Goal: Communication & Community: Participate in discussion

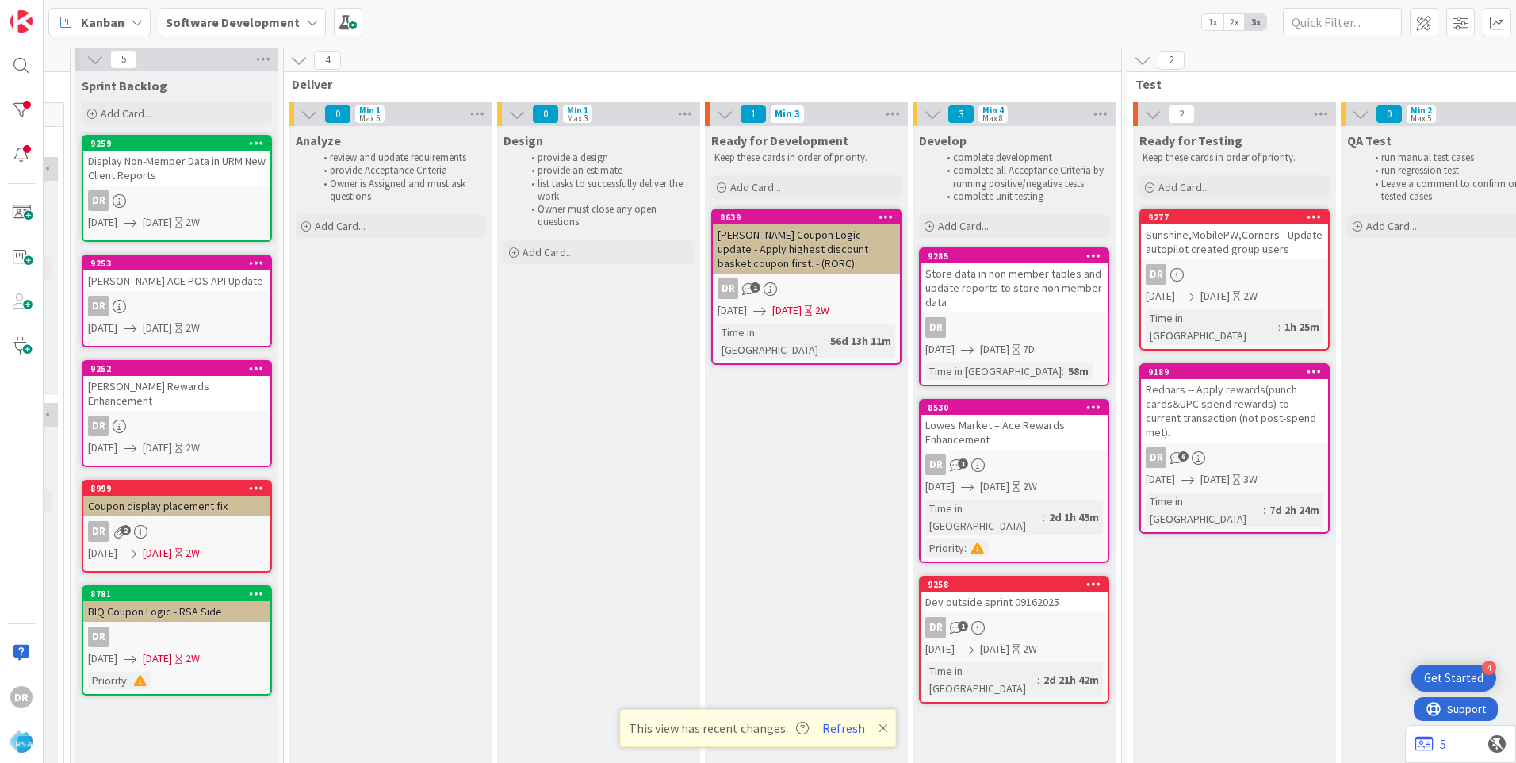
scroll to position [0, 1510]
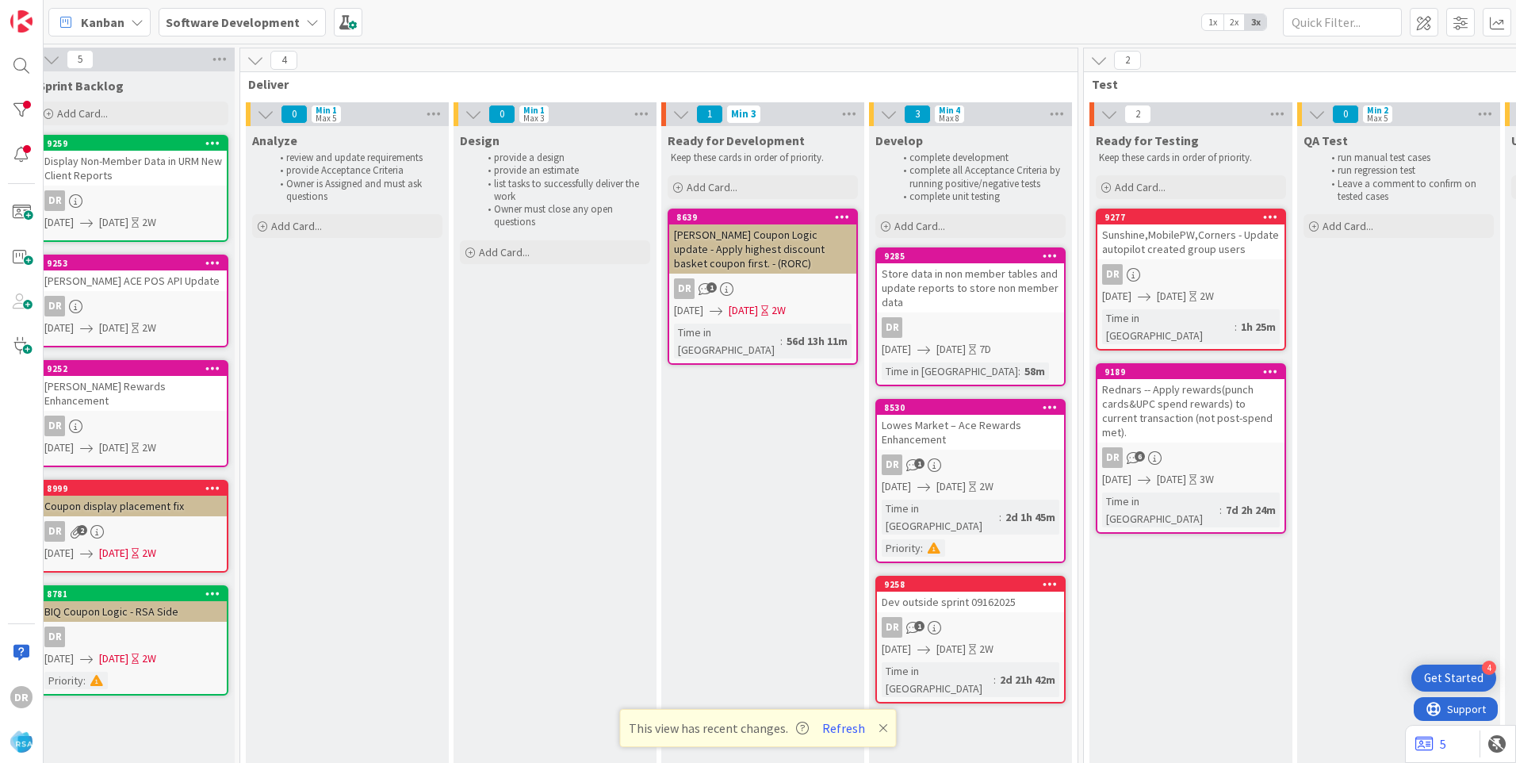
click at [976, 281] on div "Store data in non member tables and update reports to store non member data" at bounding box center [970, 287] width 187 height 49
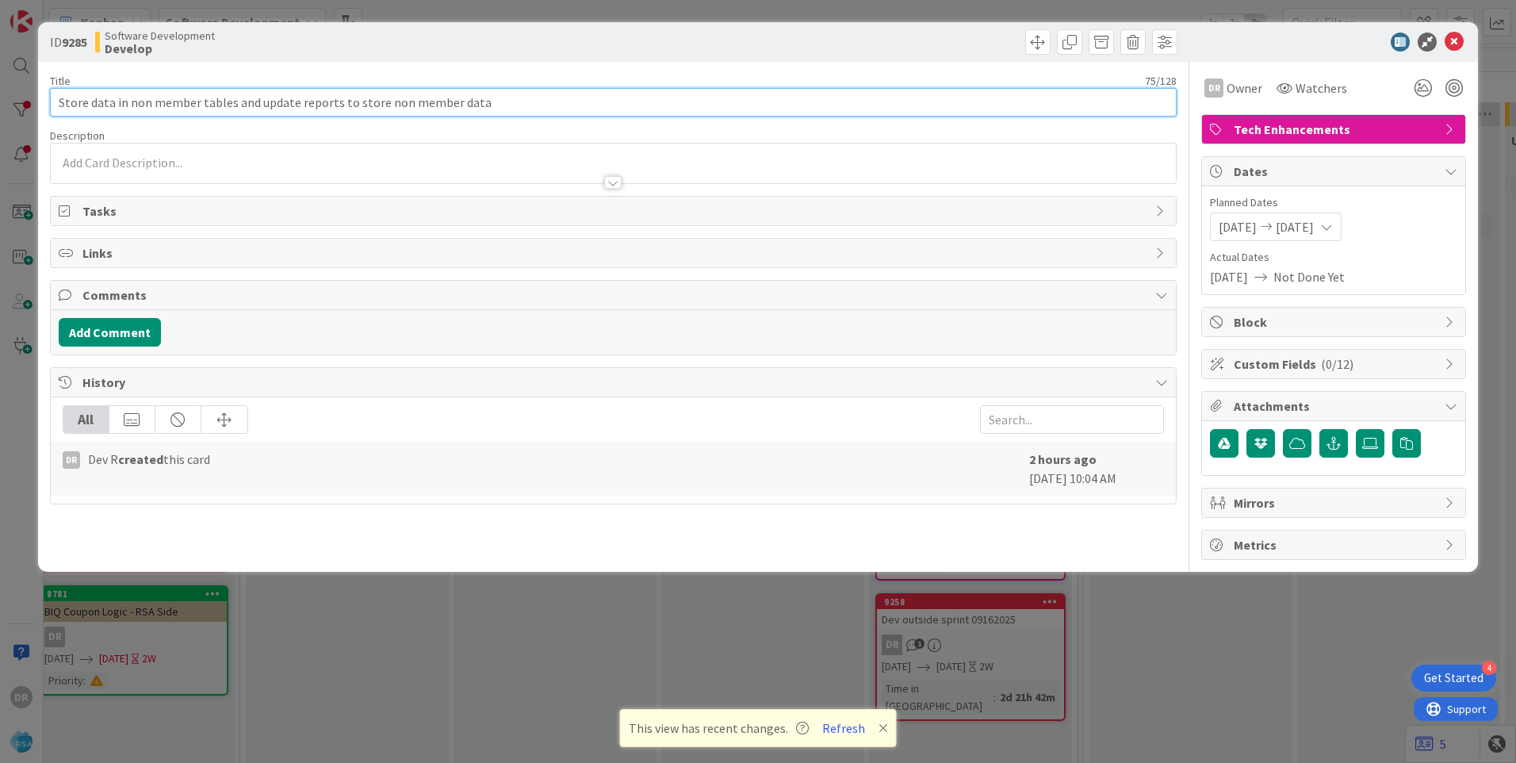
click at [488, 103] on input "Store data in non member tables and update reports to store non member data" at bounding box center [613, 102] width 1127 height 29
paste input "RSA_Super1FoodsPolson"
click at [634, 104] on input "Store data in non member tables and update reports to store non member data - R…" at bounding box center [613, 102] width 1127 height 29
paste input "RSA_MoodysMarket"
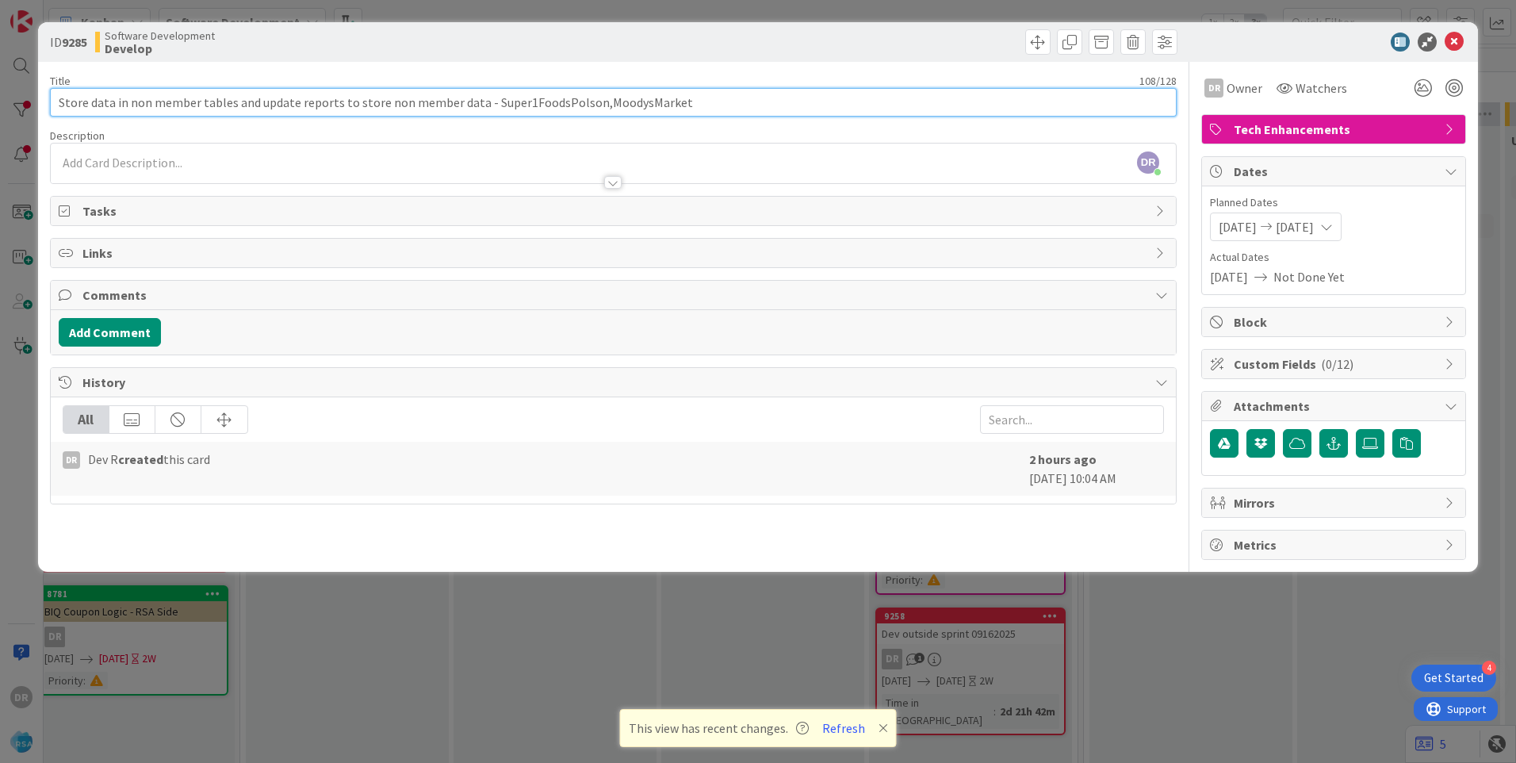
type input "Store data in non member tables and update reports to store non member data - S…"
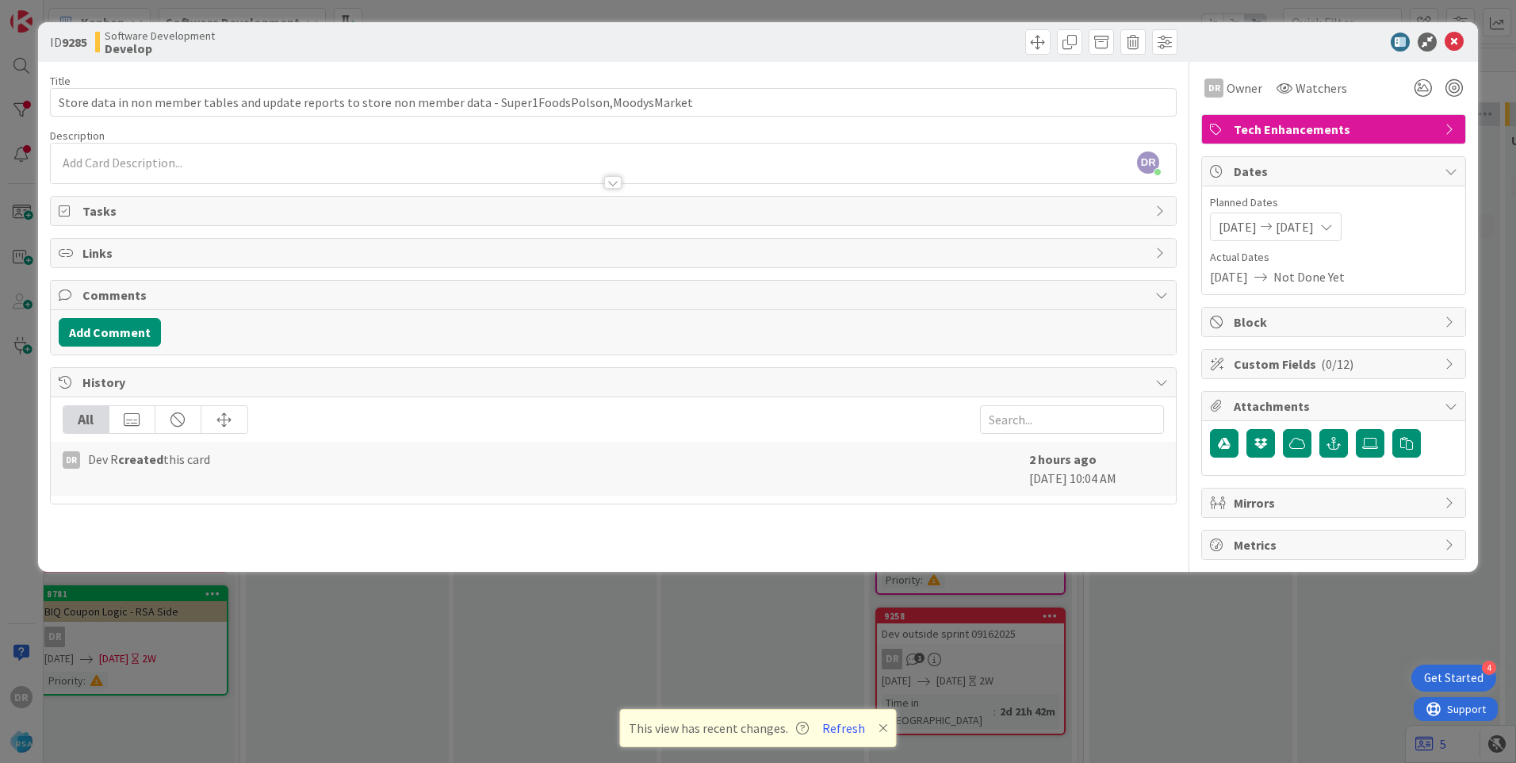
click at [211, 165] on div "DR [PERSON_NAME] just joined" at bounding box center [613, 164] width 1125 height 40
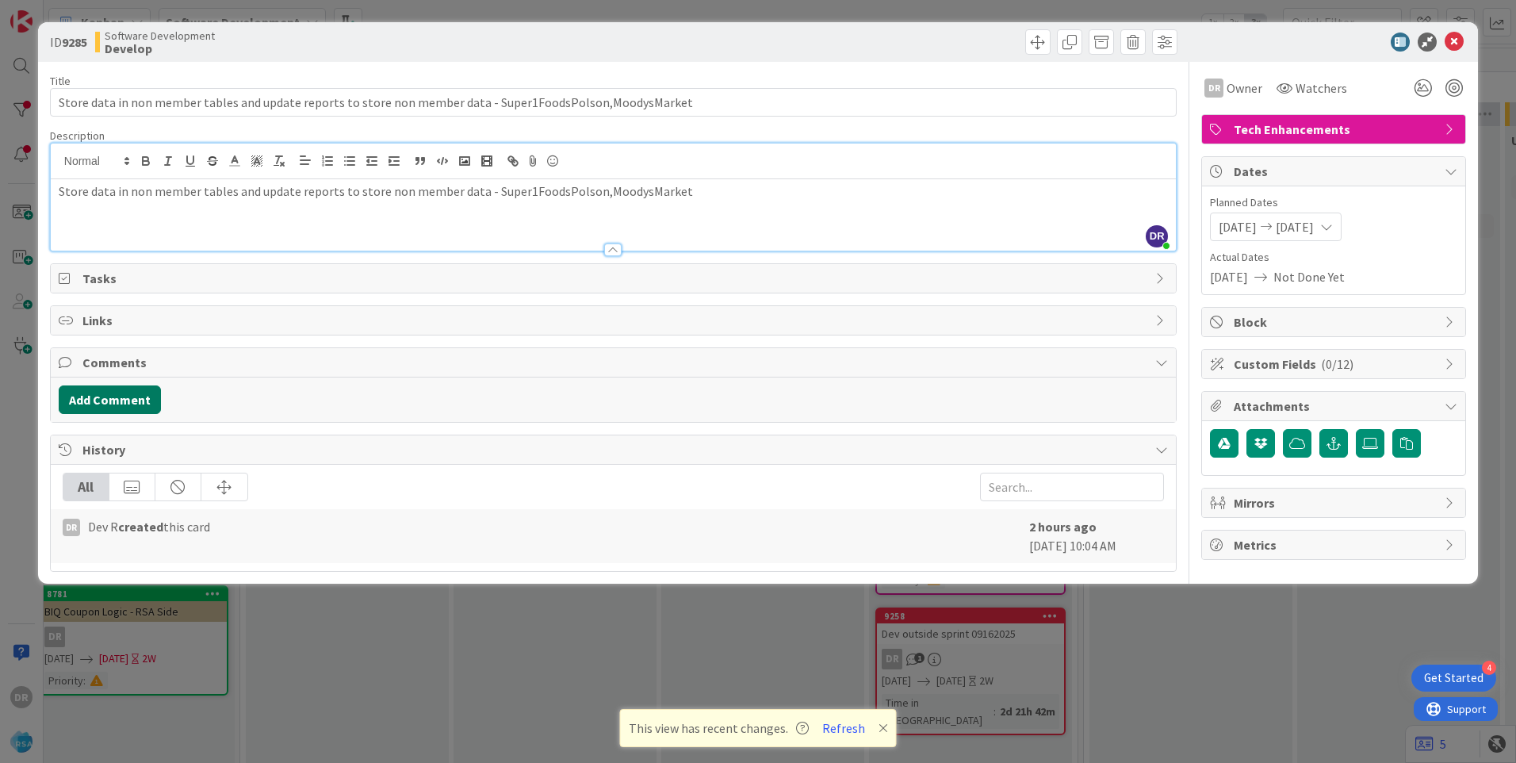
click at [140, 401] on button "Add Comment" at bounding box center [110, 399] width 102 height 29
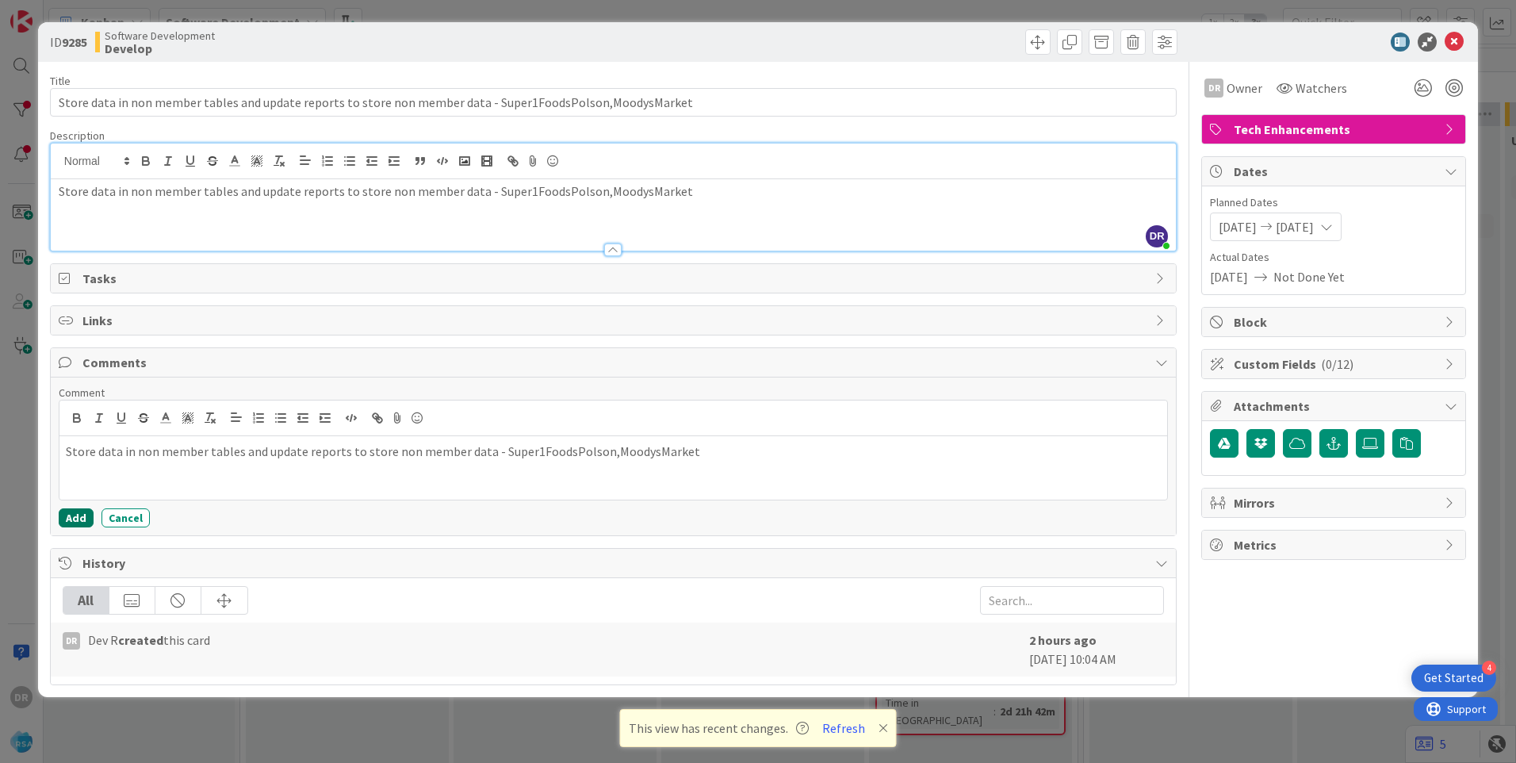
click at [75, 512] on button "Add" at bounding box center [76, 517] width 35 height 19
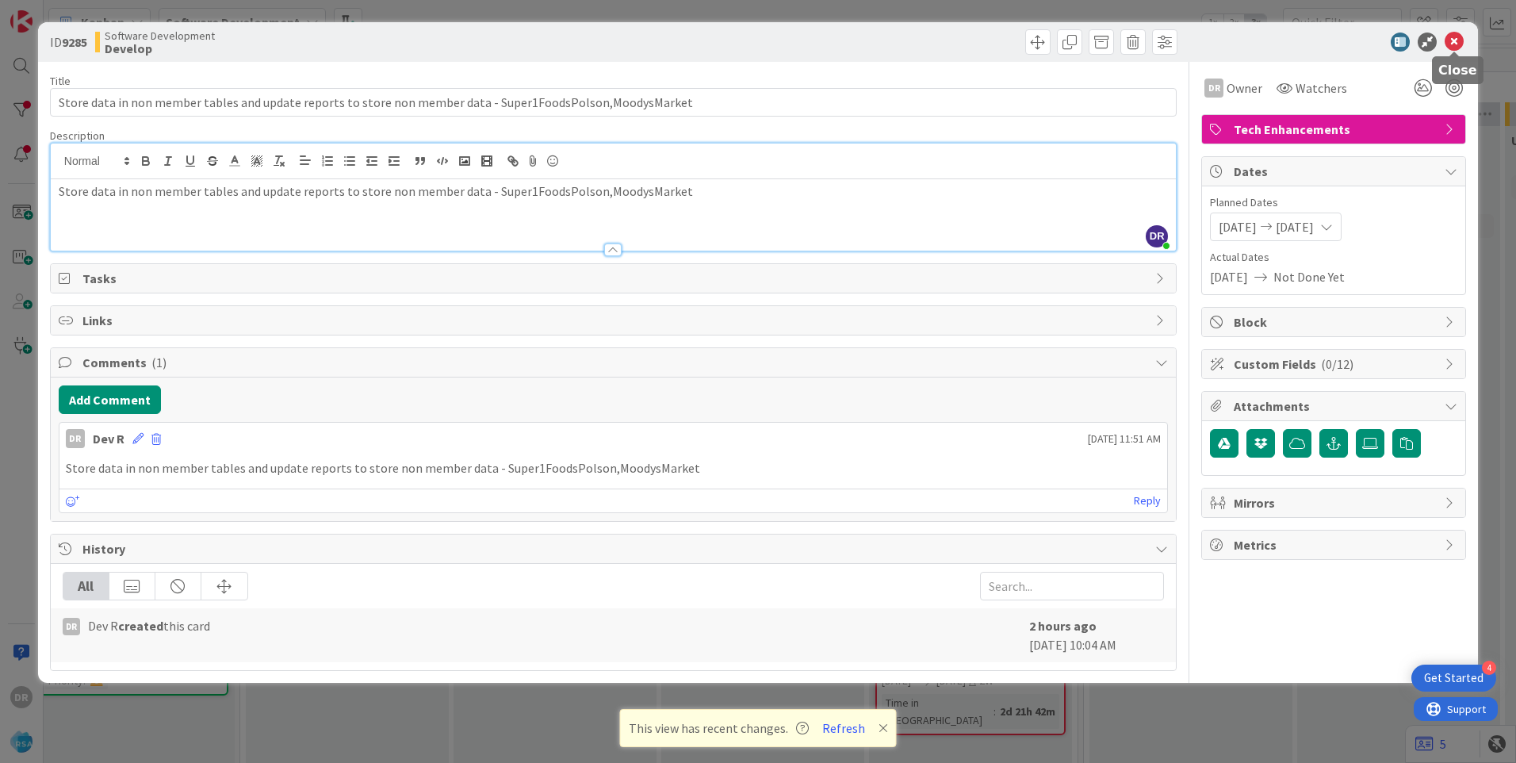
click at [1451, 37] on icon at bounding box center [1454, 42] width 19 height 19
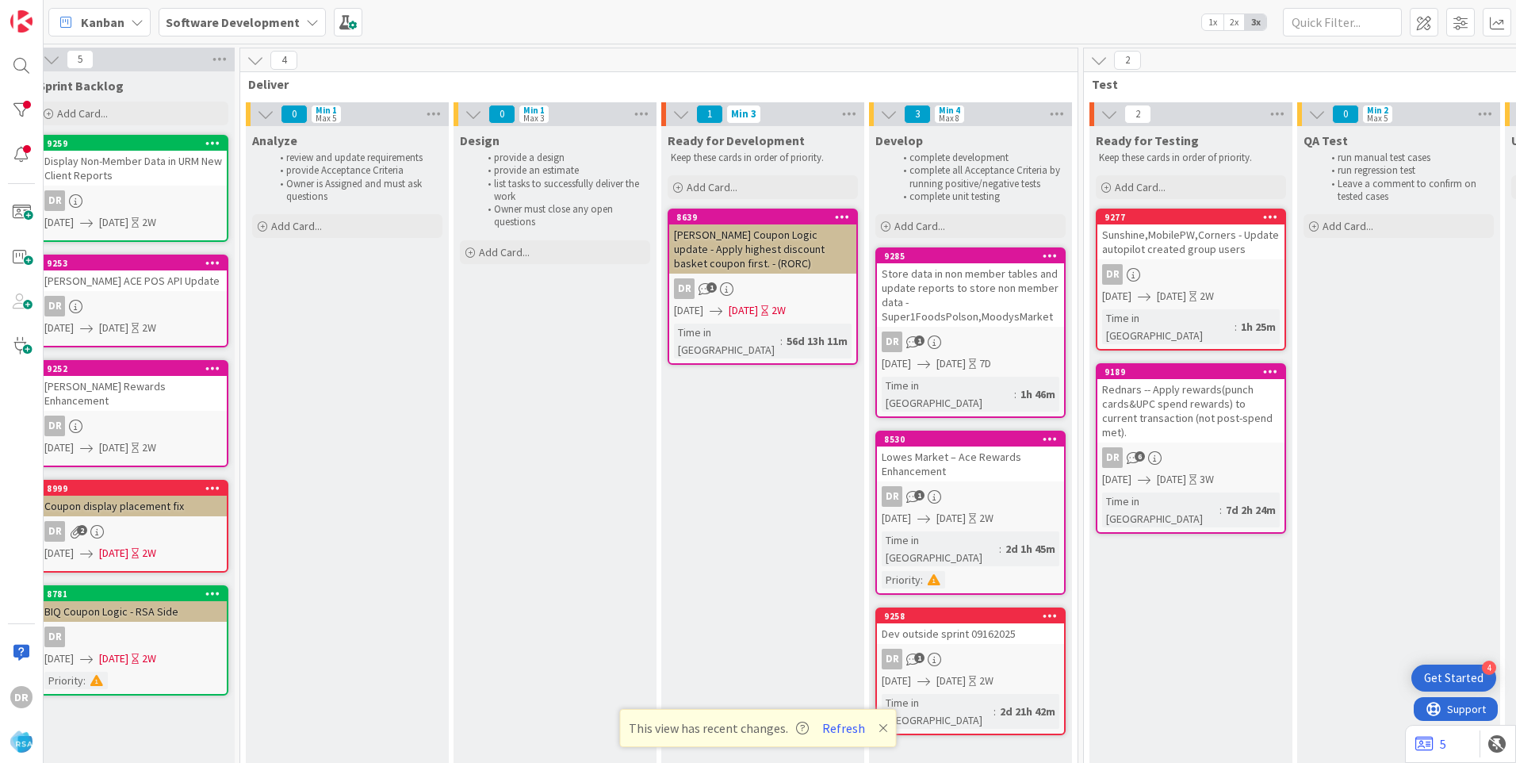
click at [984, 281] on div "Store data in non member tables and update reports to store non member data - S…" at bounding box center [970, 294] width 187 height 63
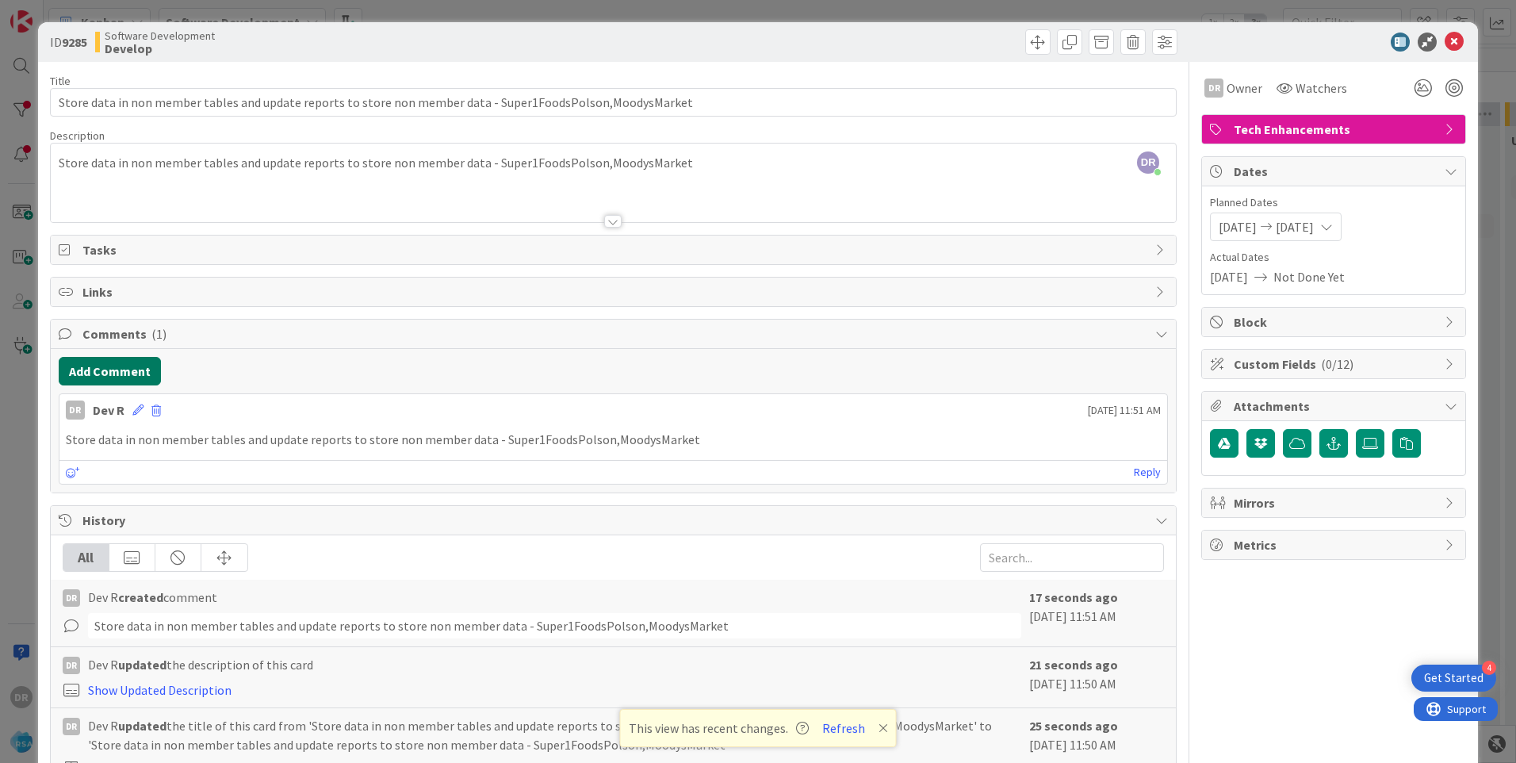
click at [119, 373] on button "Add Comment" at bounding box center [110, 371] width 102 height 29
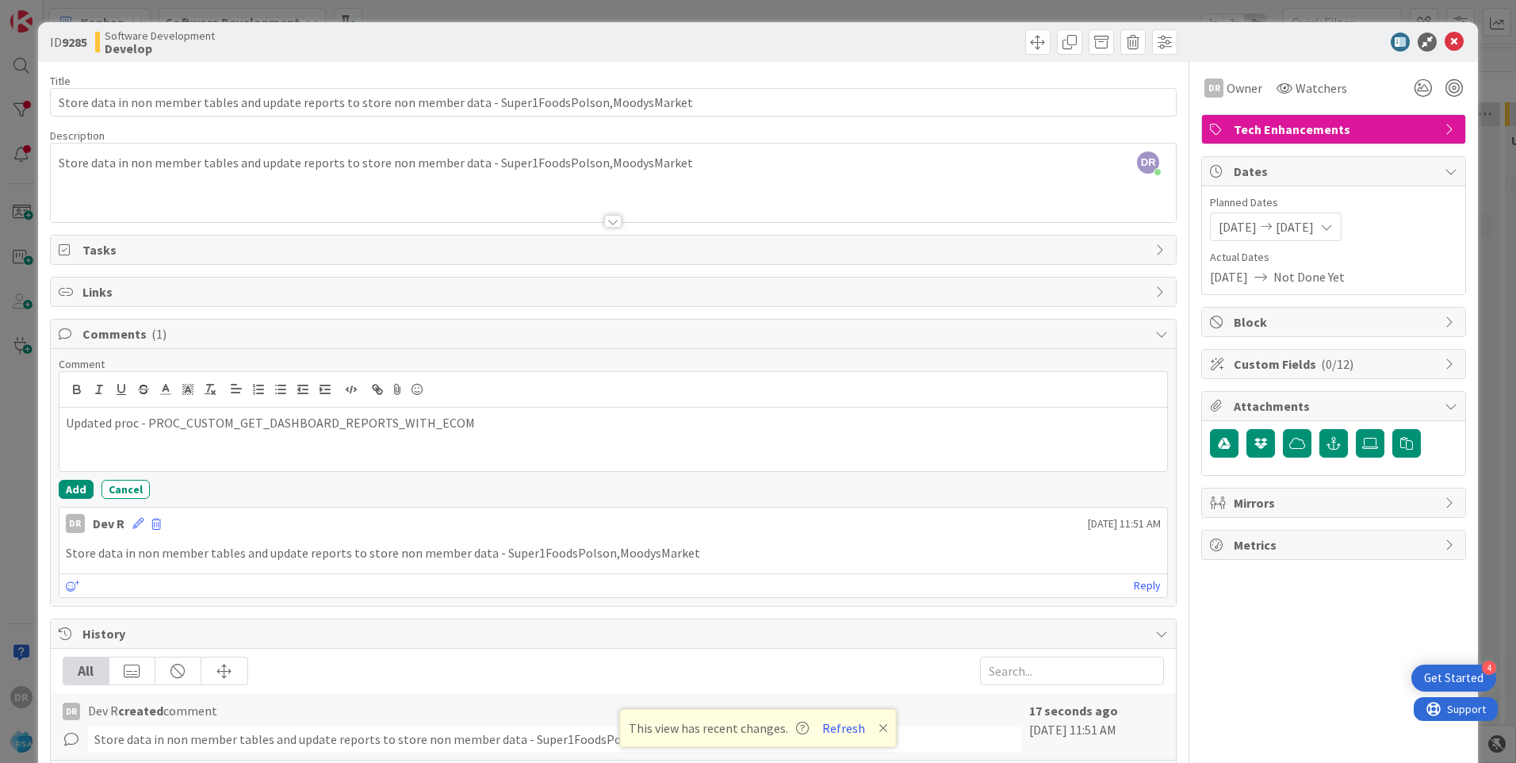
click at [136, 429] on p "Updated proc - PROC_CUSTOM_GET_DASHBOARD_REPORTS_WITH_ECOM" at bounding box center [613, 423] width 1095 height 18
click at [152, 420] on p "Updated procs - PROC_CUSTOM_GET_DASHBOARD_REPORTS_WITH_ECOM" at bounding box center [613, 423] width 1095 height 18
click at [81, 491] on button "Add" at bounding box center [76, 489] width 35 height 19
